Goal: Transaction & Acquisition: Purchase product/service

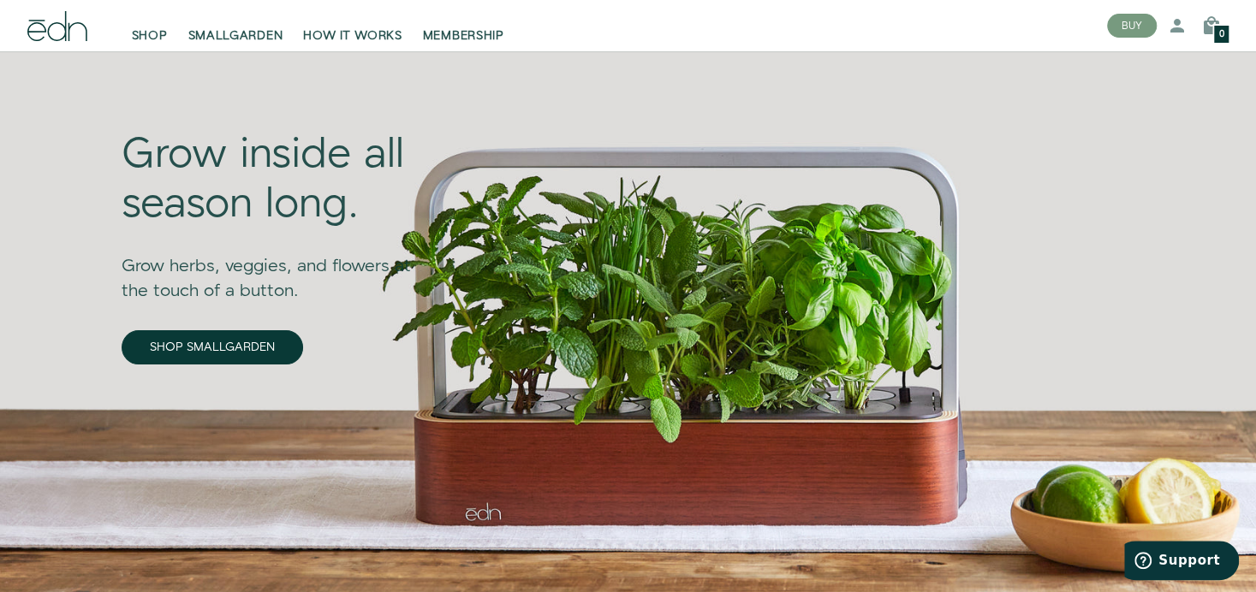
scroll to position [86, 0]
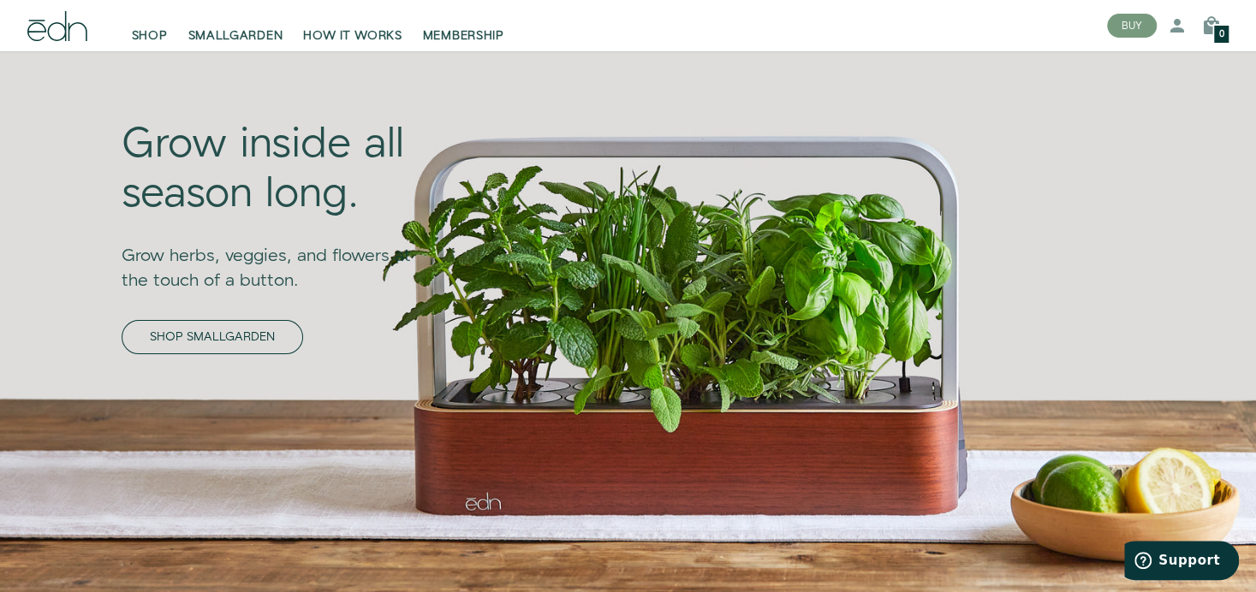
click at [270, 335] on link "SHOP SMALLGARDEN" at bounding box center [212, 337] width 181 height 34
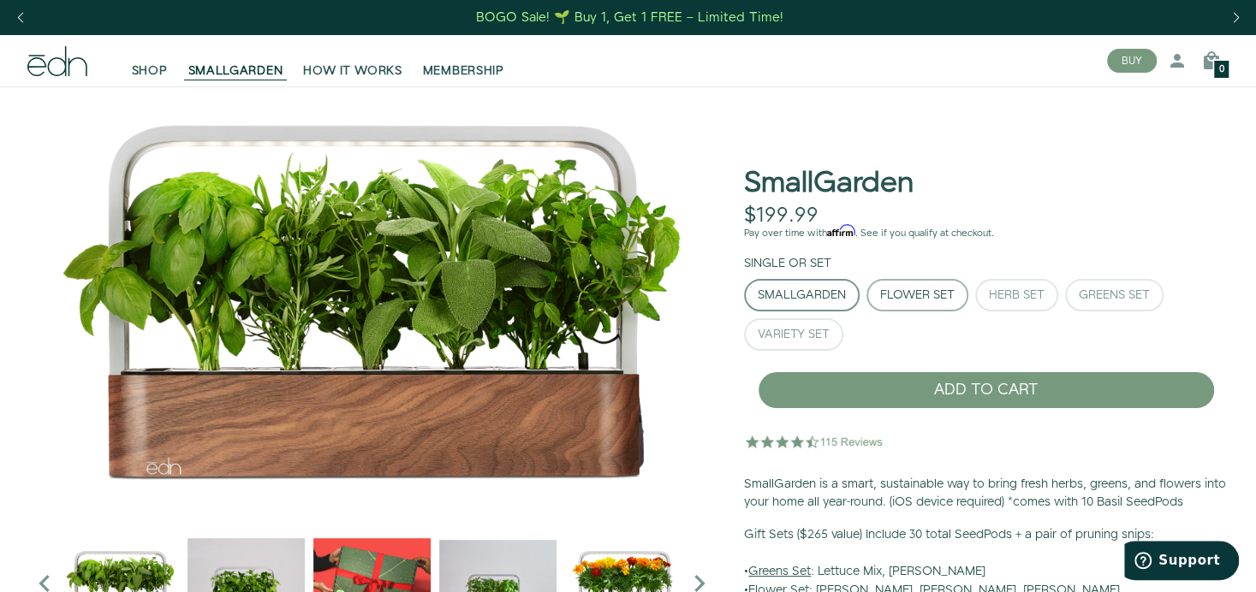
click at [911, 294] on div "Flower Set" at bounding box center [917, 295] width 74 height 12
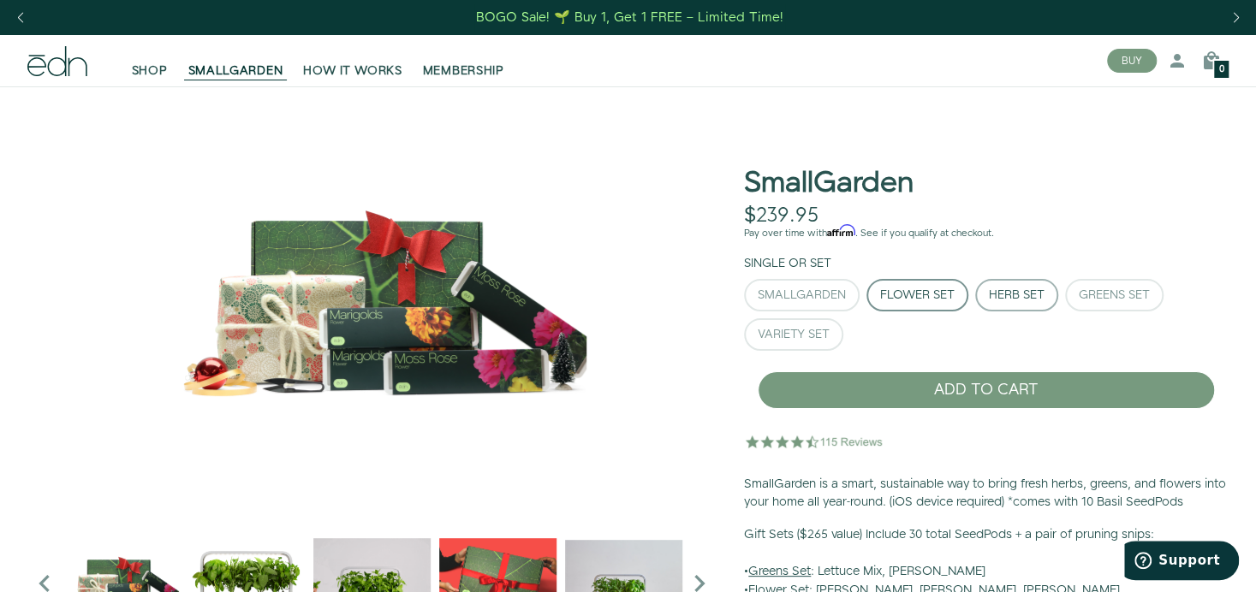
click at [1029, 297] on div "Herb Set" at bounding box center [1016, 295] width 56 height 12
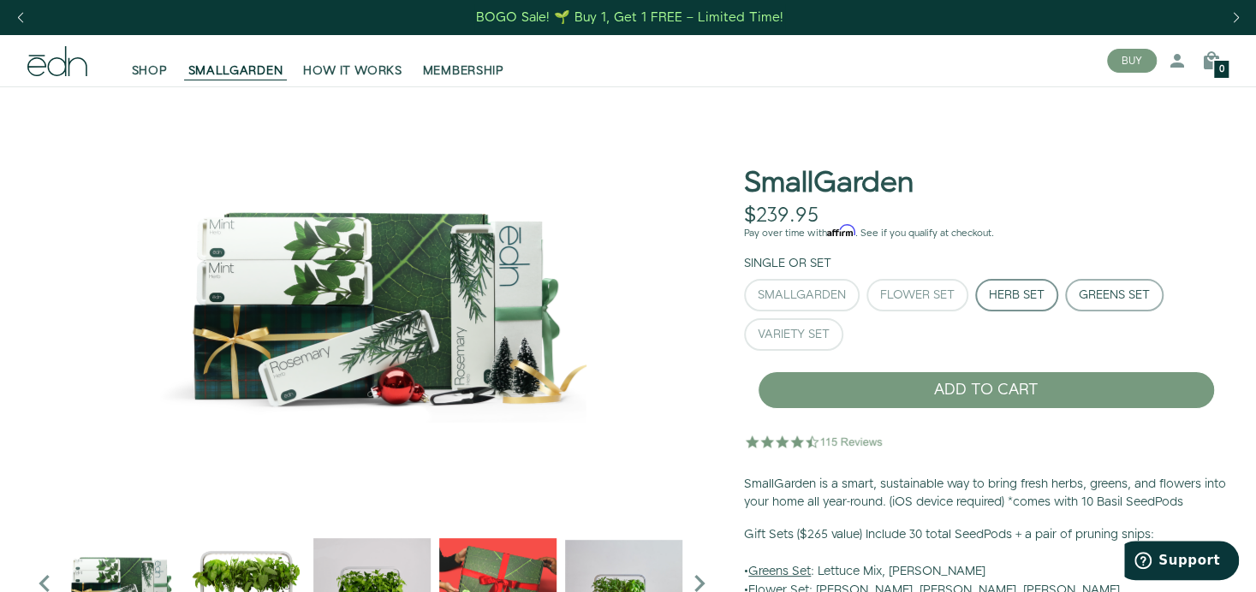
click at [1136, 300] on div "Greens Set" at bounding box center [1113, 295] width 71 height 12
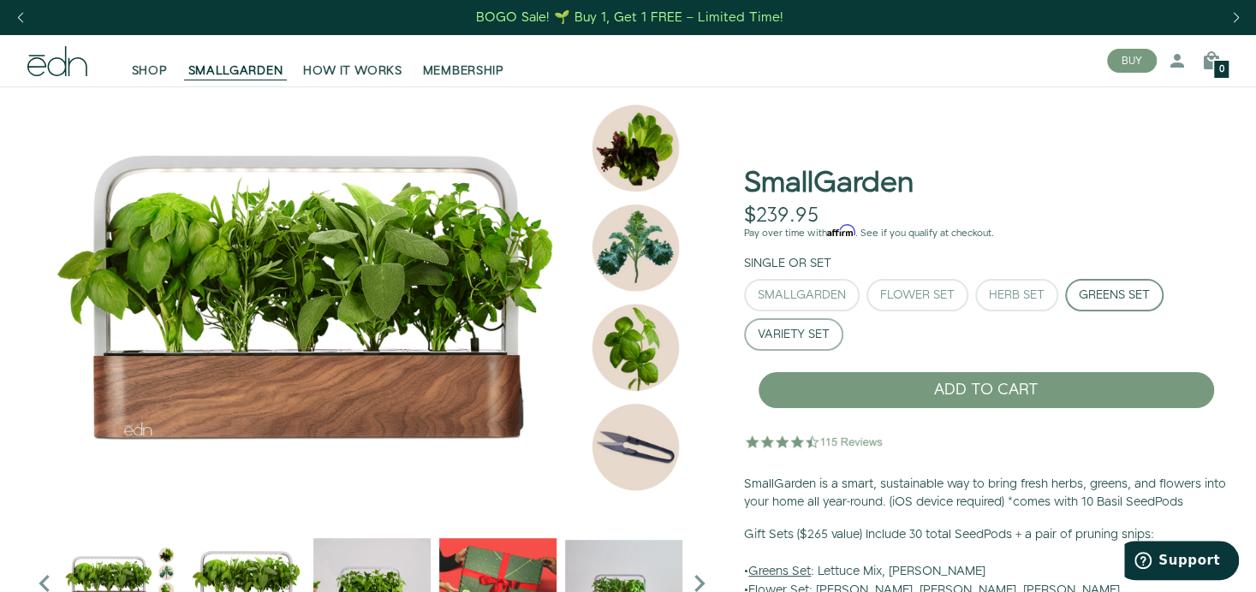
click at [784, 333] on div "Variety Set" at bounding box center [793, 335] width 72 height 12
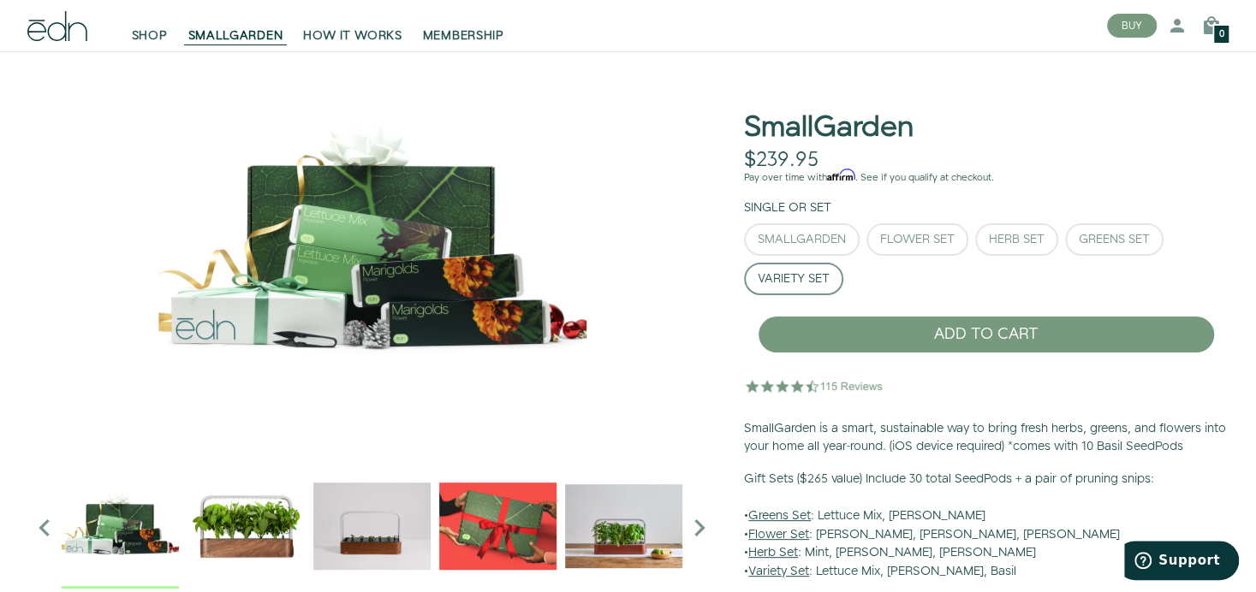
scroll to position [142, 0]
